Goal: Communication & Community: Connect with others

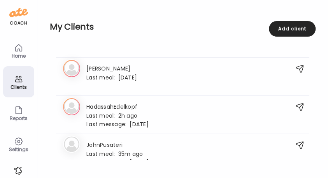
scroll to position [495, 0]
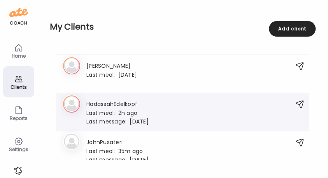
click at [159, 117] on div "Ha HadassahEdelkopf Last meal: 2h ago Last message: [DATE] It doesn’t have ingr…" at bounding box center [174, 111] width 223 height 25
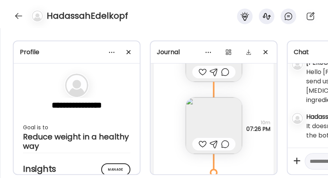
scroll to position [151, 0]
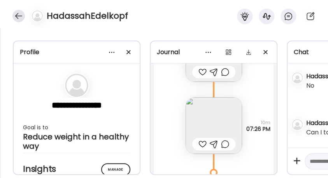
click at [16, 16] on div at bounding box center [18, 16] width 12 height 12
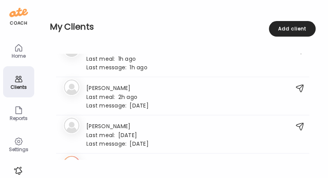
scroll to position [1275, 0]
click at [117, 104] on span "Last message:" at bounding box center [108, 106] width 43 height 8
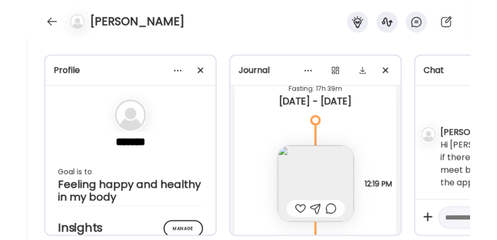
scroll to position [15497, 0]
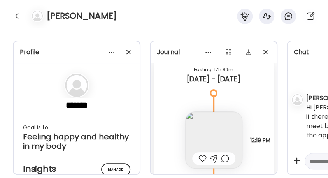
click at [203, 123] on img at bounding box center [214, 140] width 56 height 56
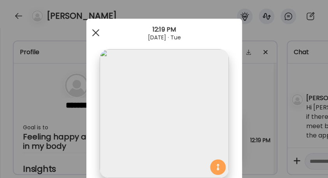
click at [96, 34] on div at bounding box center [96, 33] width 16 height 16
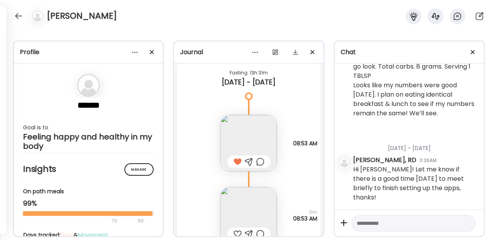
scroll to position [14743, 0]
click at [247, 131] on img at bounding box center [248, 145] width 56 height 56
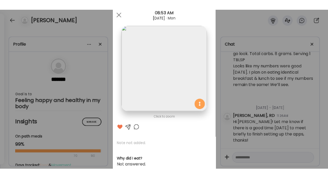
scroll to position [0, 0]
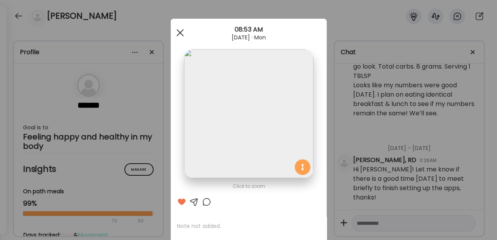
click at [179, 35] on span at bounding box center [179, 32] width 7 height 7
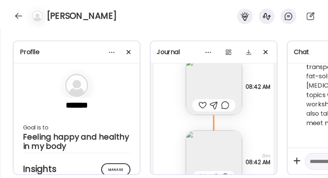
scroll to position [15990, 0]
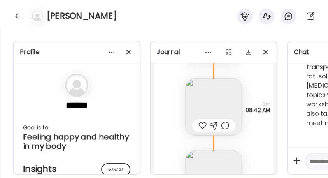
click at [207, 104] on img at bounding box center [214, 107] width 56 height 56
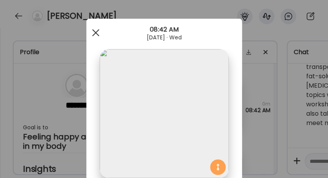
click at [92, 34] on span at bounding box center [95, 32] width 7 height 7
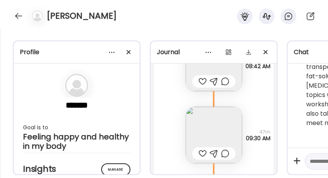
scroll to position [16042, 0]
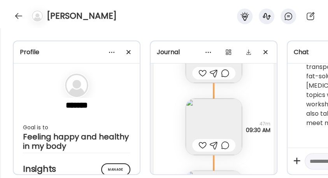
click at [205, 116] on img at bounding box center [214, 127] width 56 height 56
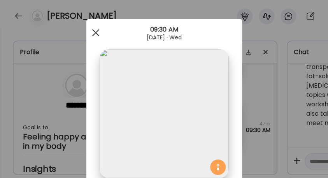
click at [94, 31] on span at bounding box center [95, 32] width 7 height 7
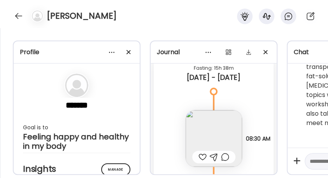
scroll to position [18069, 0]
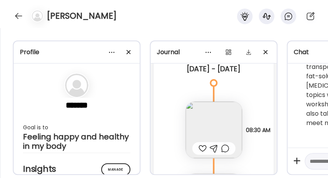
click at [209, 124] on img at bounding box center [214, 130] width 56 height 56
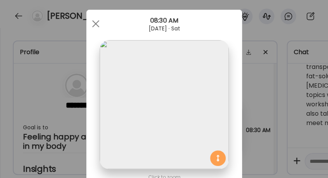
scroll to position [0, 0]
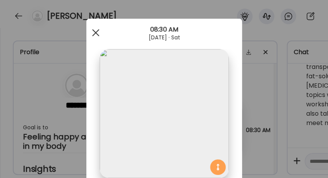
click at [94, 28] on div at bounding box center [96, 33] width 16 height 16
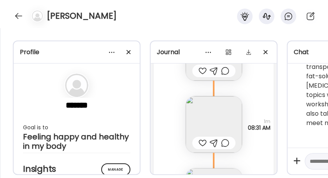
scroll to position [18147, 0]
click at [199, 109] on img at bounding box center [214, 124] width 56 height 56
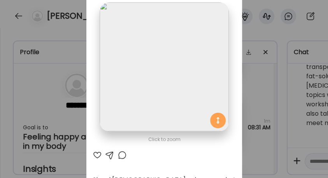
scroll to position [0, 0]
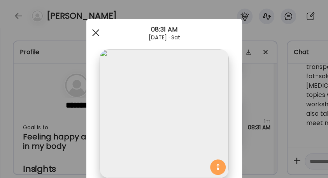
click at [88, 28] on div at bounding box center [96, 33] width 16 height 16
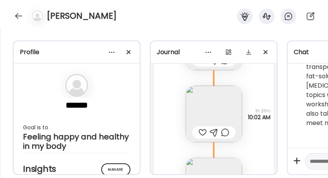
scroll to position [18250, 0]
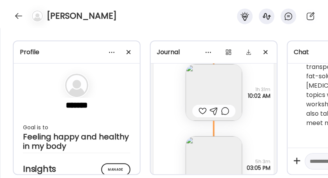
click at [207, 87] on img at bounding box center [214, 92] width 56 height 56
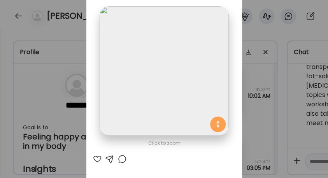
scroll to position [0, 0]
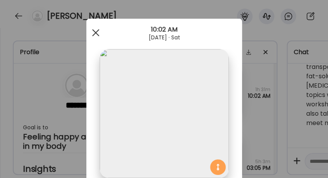
click at [94, 35] on div at bounding box center [96, 33] width 16 height 16
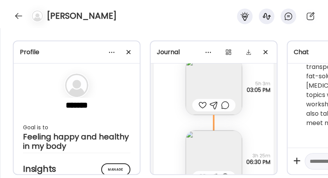
scroll to position [18250, 0]
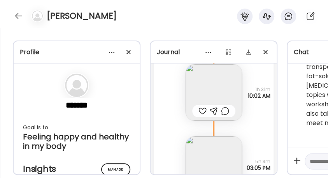
click at [205, 90] on img at bounding box center [214, 92] width 56 height 56
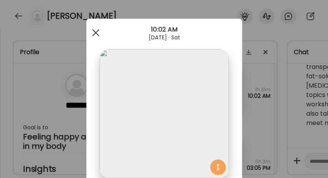
click at [88, 33] on div at bounding box center [96, 33] width 16 height 16
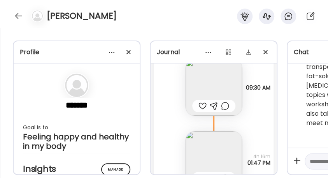
scroll to position [18718, 0]
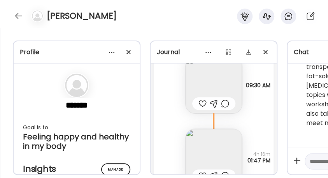
click at [204, 80] on img at bounding box center [214, 85] width 56 height 56
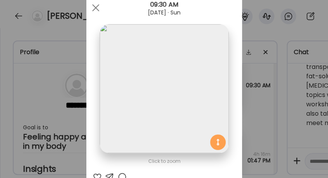
scroll to position [0, 0]
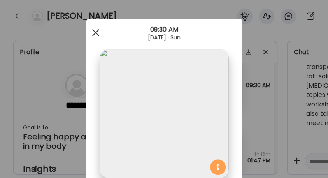
click at [96, 36] on div at bounding box center [96, 33] width 16 height 16
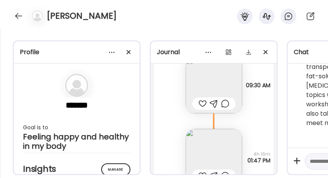
click at [201, 103] on div at bounding box center [203, 103] width 8 height 9
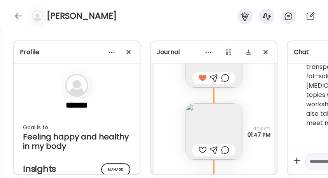
scroll to position [18744, 0]
click at [204, 111] on img at bounding box center [214, 131] width 56 height 56
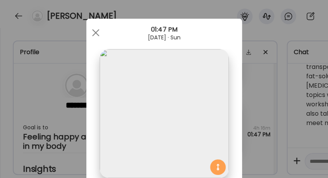
scroll to position [0, 0]
click at [94, 33] on span at bounding box center [95, 32] width 7 height 7
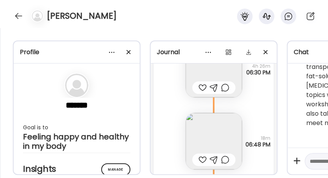
scroll to position [18978, 0]
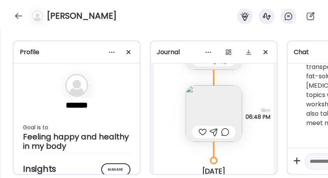
click at [212, 104] on img at bounding box center [214, 113] width 56 height 56
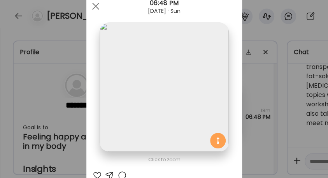
scroll to position [26, 0]
click at [94, 7] on span at bounding box center [95, 7] width 7 height 7
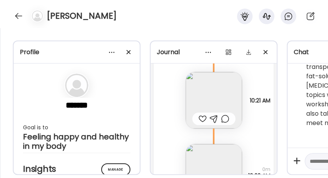
scroll to position [19238, 0]
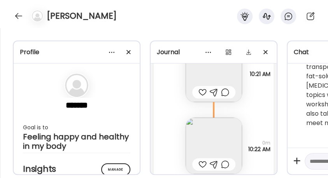
click at [215, 79] on img at bounding box center [214, 74] width 56 height 56
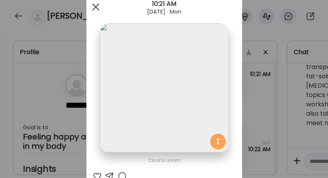
click at [92, 2] on div at bounding box center [96, 7] width 16 height 16
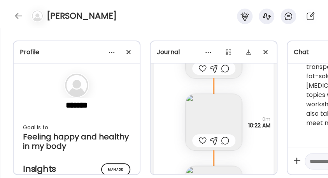
scroll to position [19289, 0]
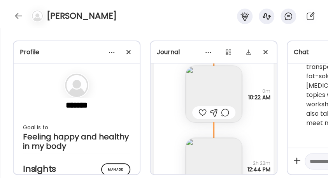
click at [204, 92] on img at bounding box center [214, 94] width 56 height 56
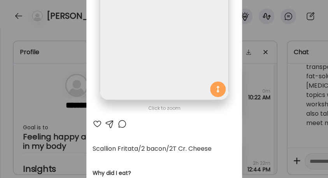
scroll to position [0, 0]
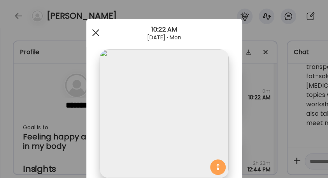
click at [94, 35] on div at bounding box center [96, 33] width 16 height 16
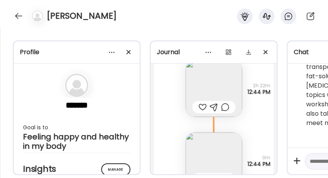
scroll to position [19367, 0]
click at [206, 82] on img at bounding box center [214, 88] width 56 height 56
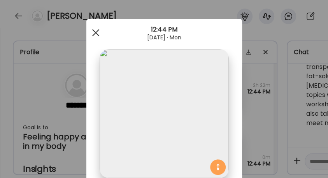
click at [92, 31] on span at bounding box center [95, 32] width 7 height 7
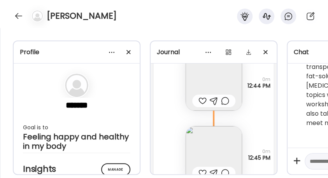
scroll to position [19471, 0]
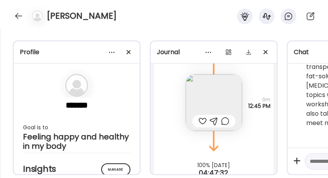
click at [201, 122] on div at bounding box center [203, 121] width 8 height 9
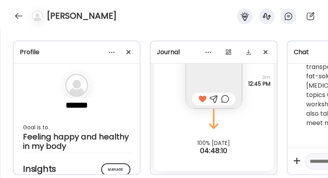
drag, startPoint x: 34, startPoint y: 30, endPoint x: 41, endPoint y: 37, distance: 10.2
click at [34, 30] on div "Profile ******* Goal is to Feeling happy and healthy in my body Manage Insights…" at bounding box center [164, 103] width 328 height 150
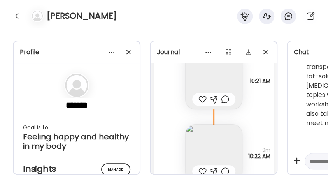
scroll to position [19222, 0]
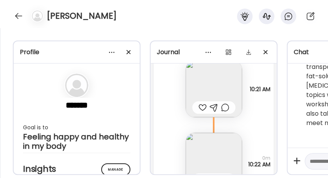
click at [192, 95] on img at bounding box center [214, 89] width 56 height 56
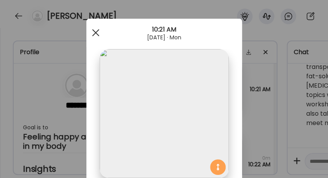
click at [95, 33] on div at bounding box center [96, 33] width 16 height 16
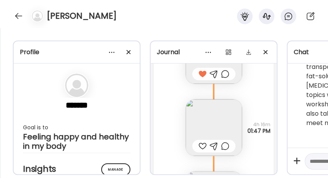
scroll to position [18729, 0]
